Goal: Information Seeking & Learning: Learn about a topic

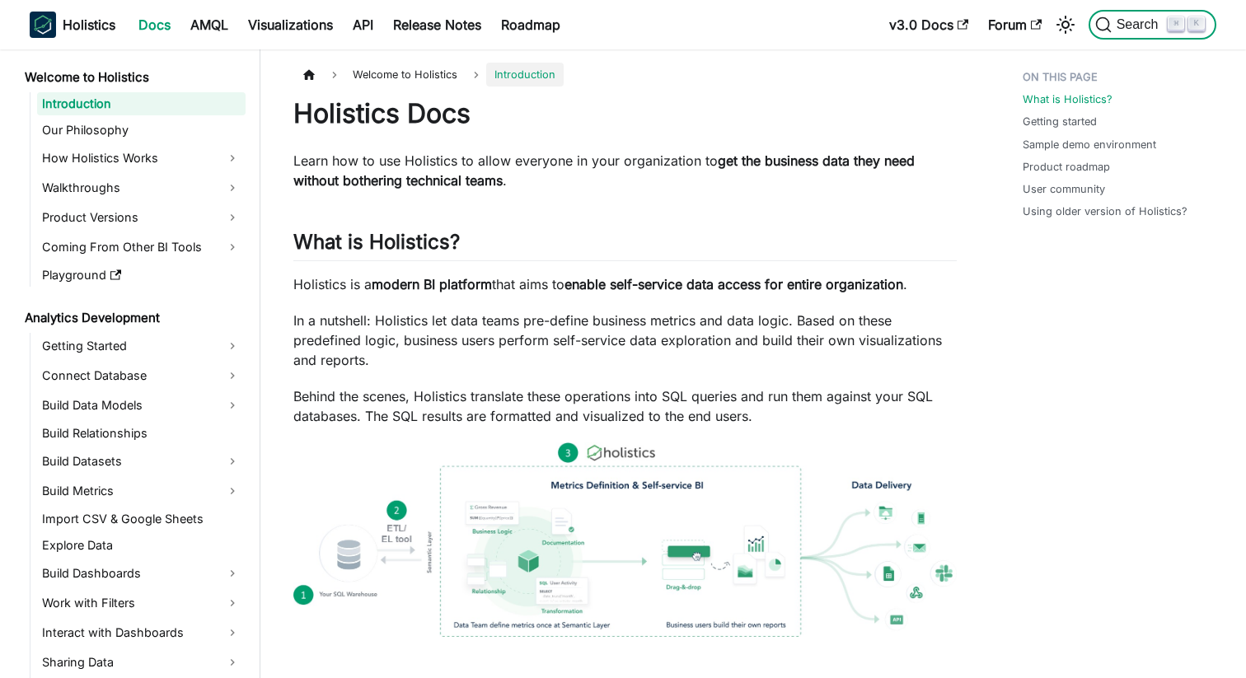
click at [1134, 26] on span "Search" at bounding box center [1139, 24] width 57 height 15
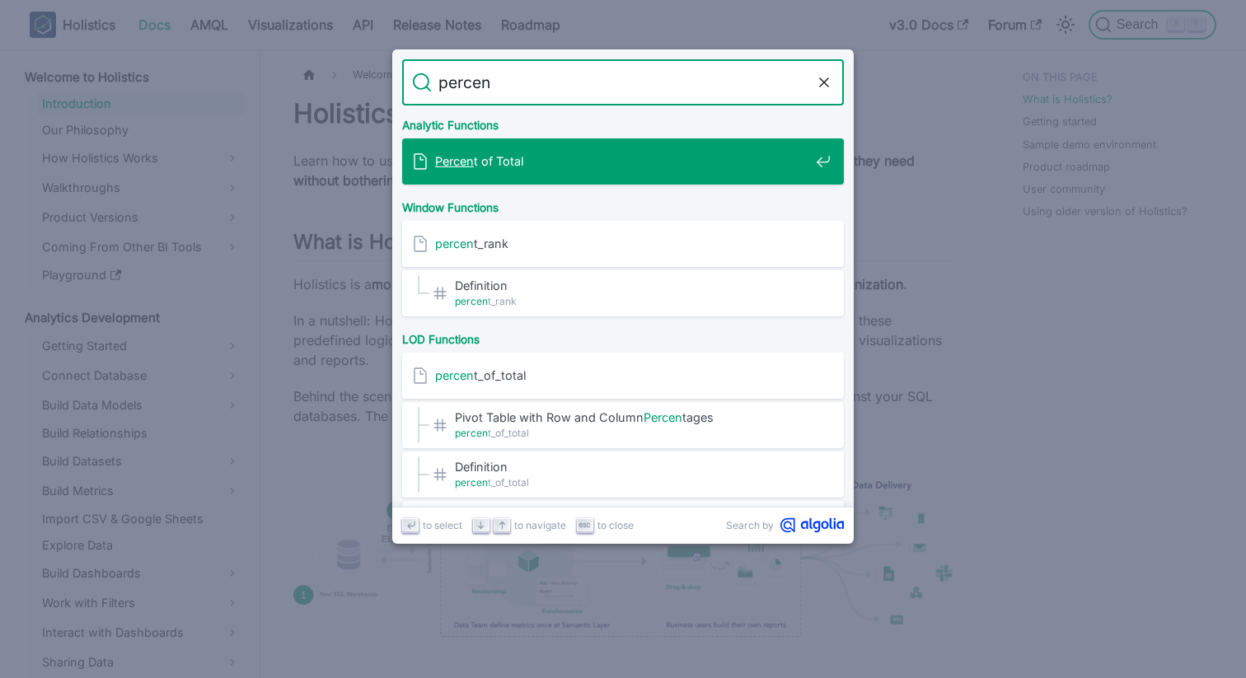
type input "percent"
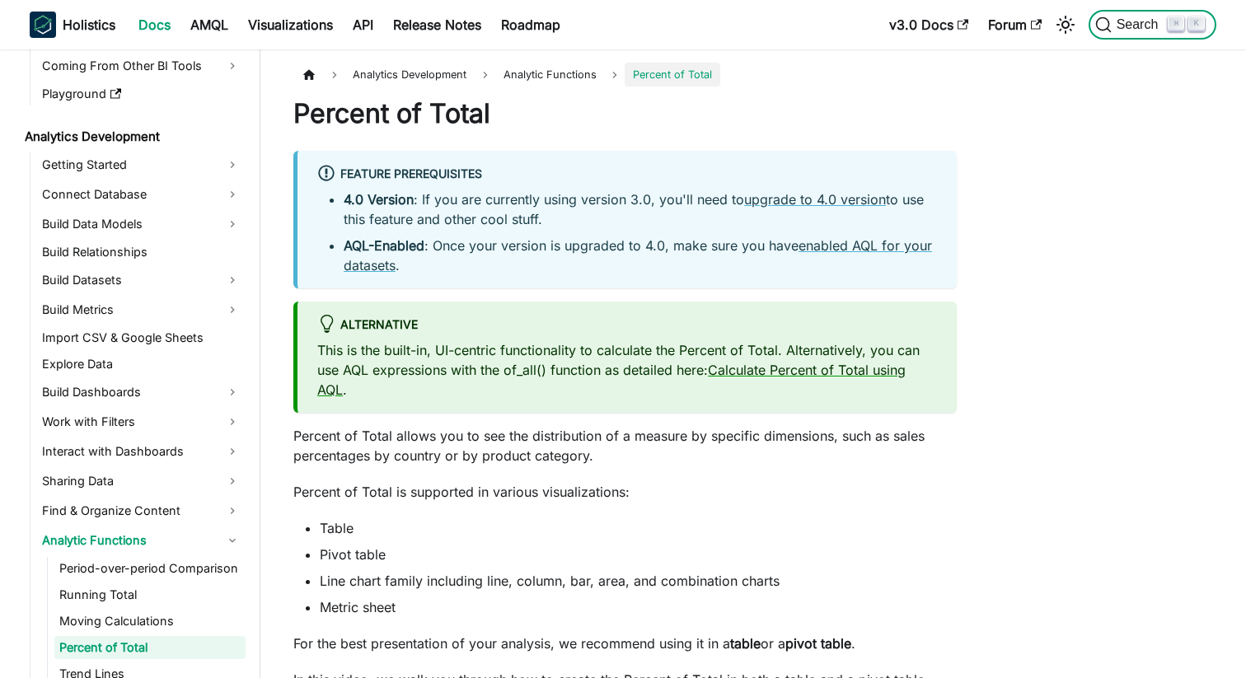
scroll to position [182, 0]
click at [1113, 31] on span "Search" at bounding box center [1139, 24] width 57 height 15
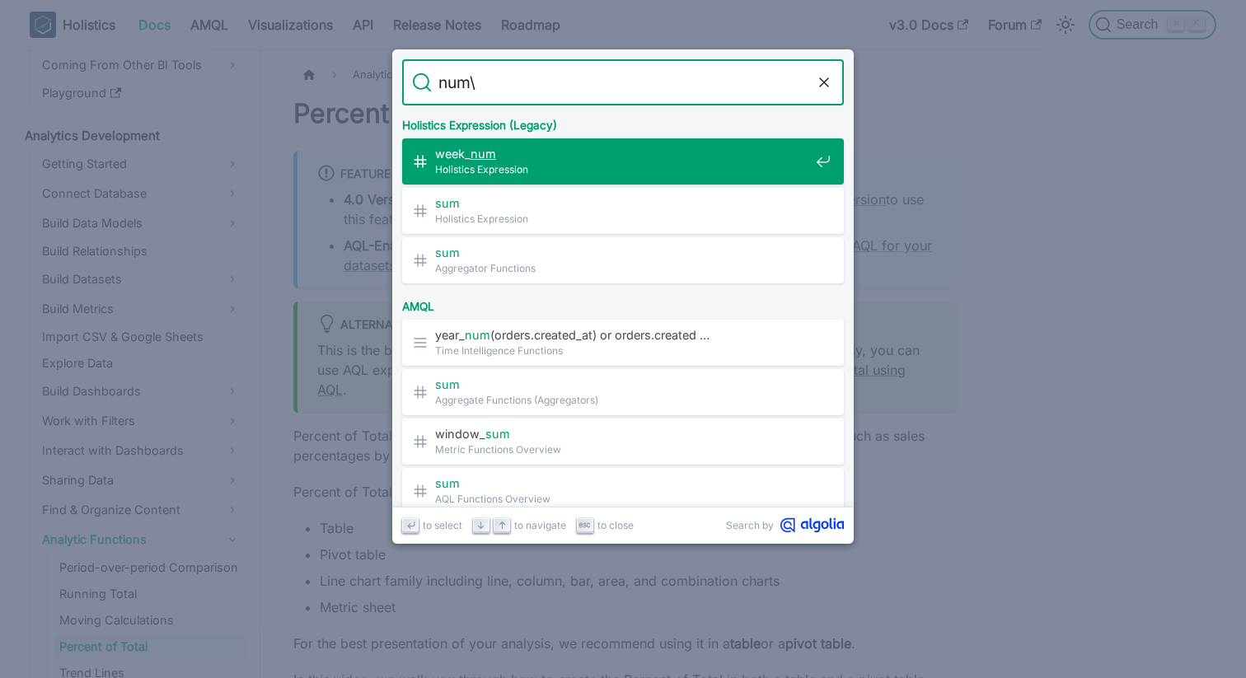
type input "num"
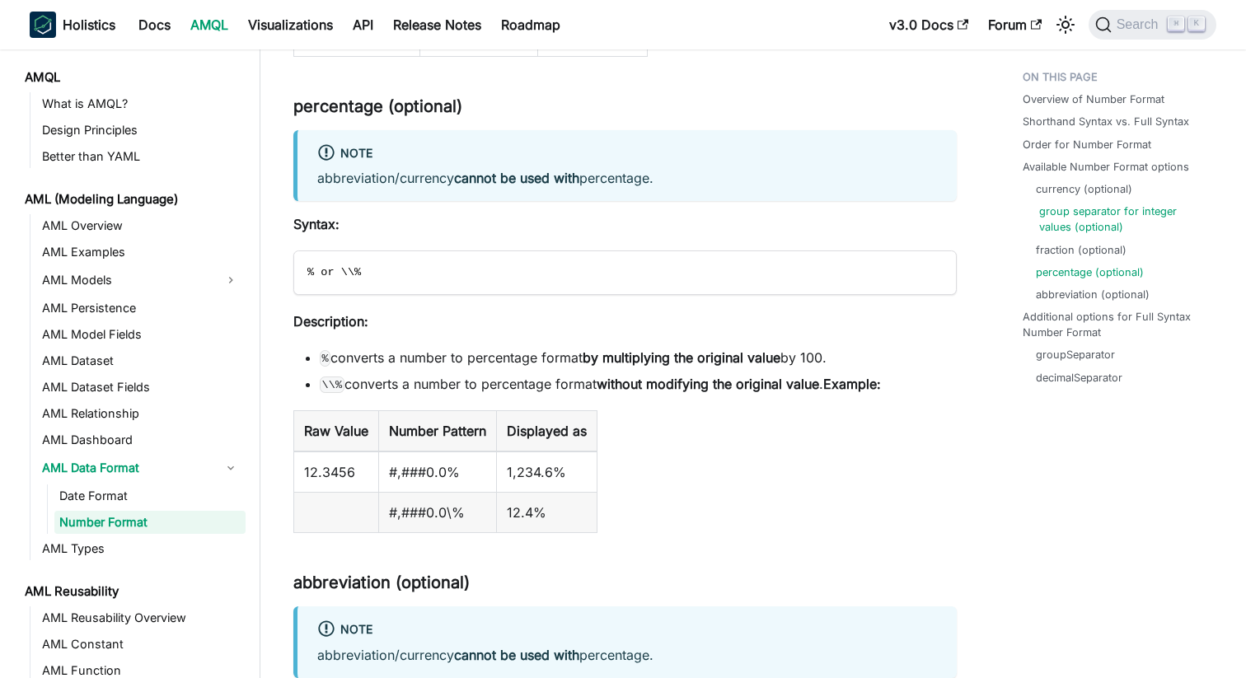
scroll to position [3367, 0]
